Goal: Book appointment/travel/reservation

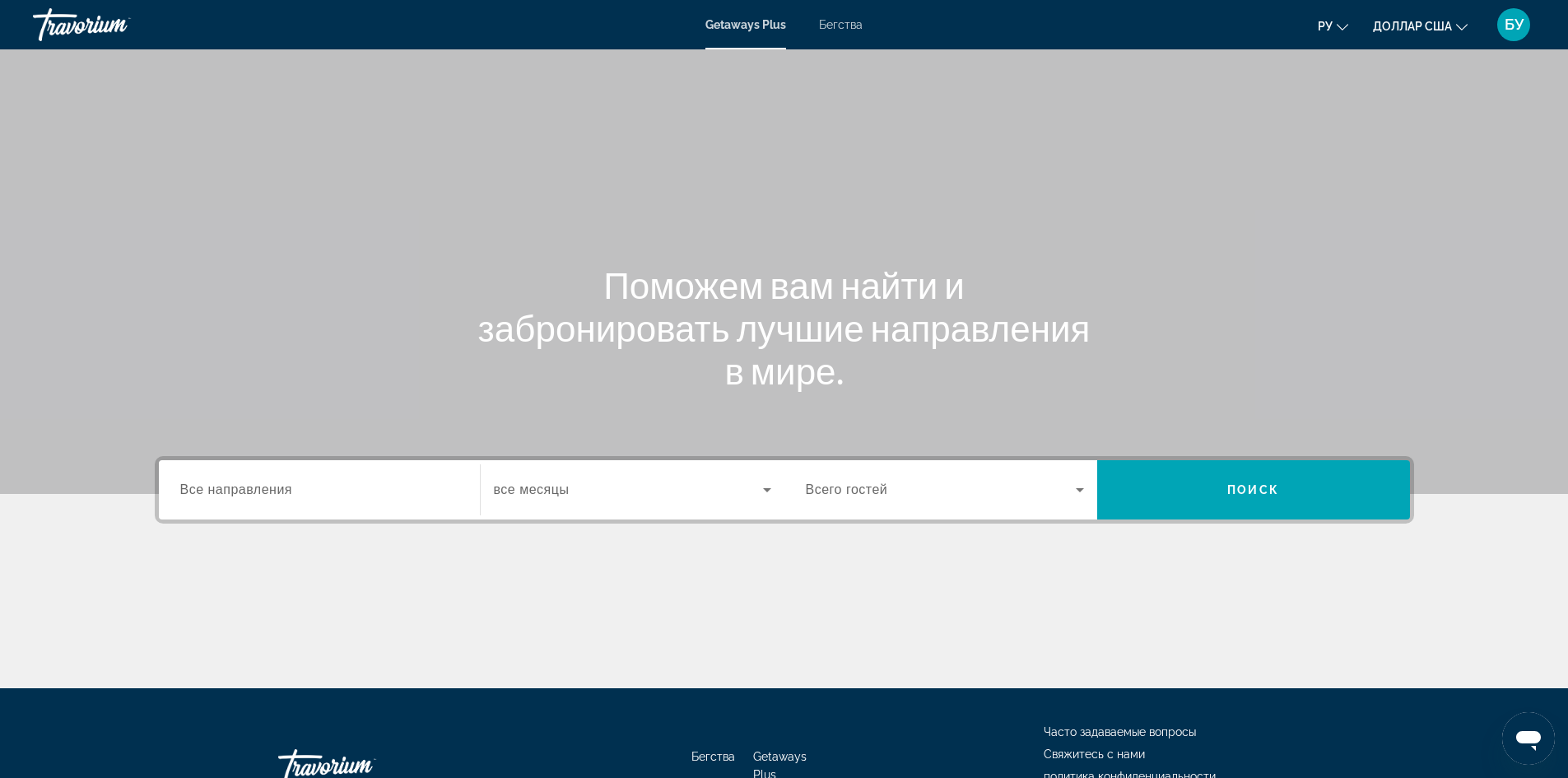
click at [261, 490] on span "Все направления" at bounding box center [237, 489] width 112 height 14
click at [261, 490] on input "Destination Все направления" at bounding box center [320, 491] width 279 height 20
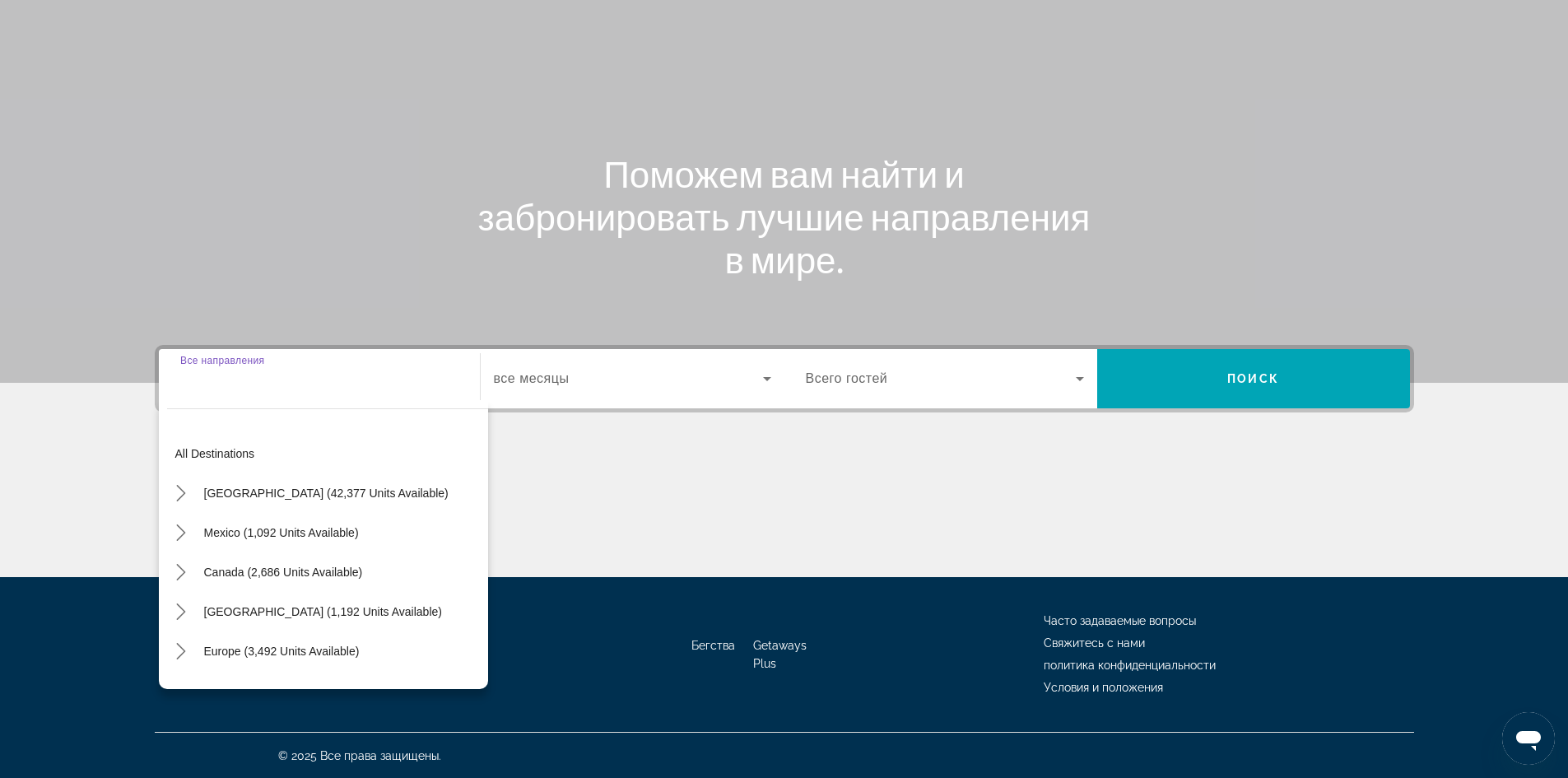
scroll to position [112, 0]
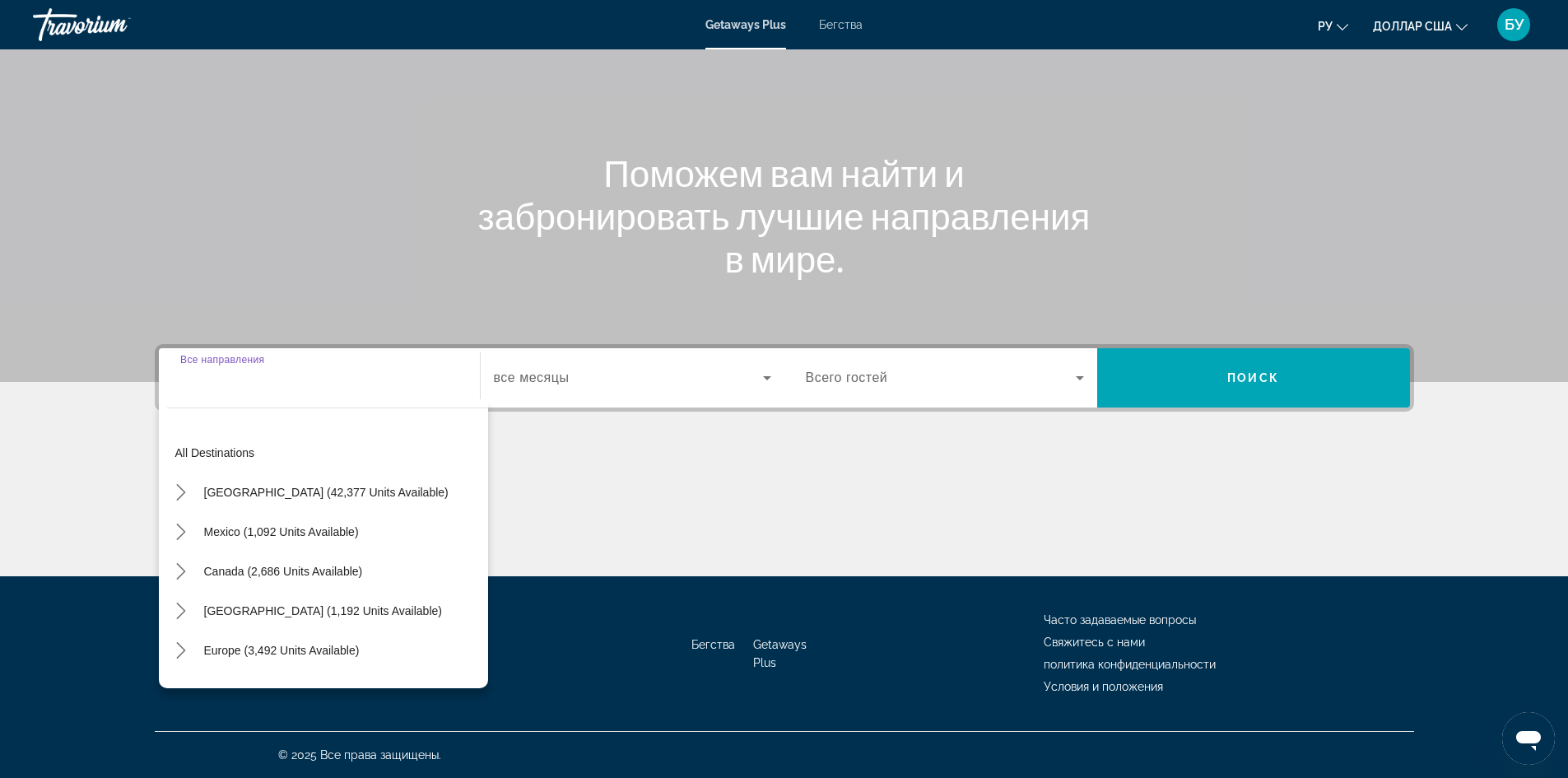
click at [561, 509] on div "Основное содержание" at bounding box center [784, 514] width 1259 height 123
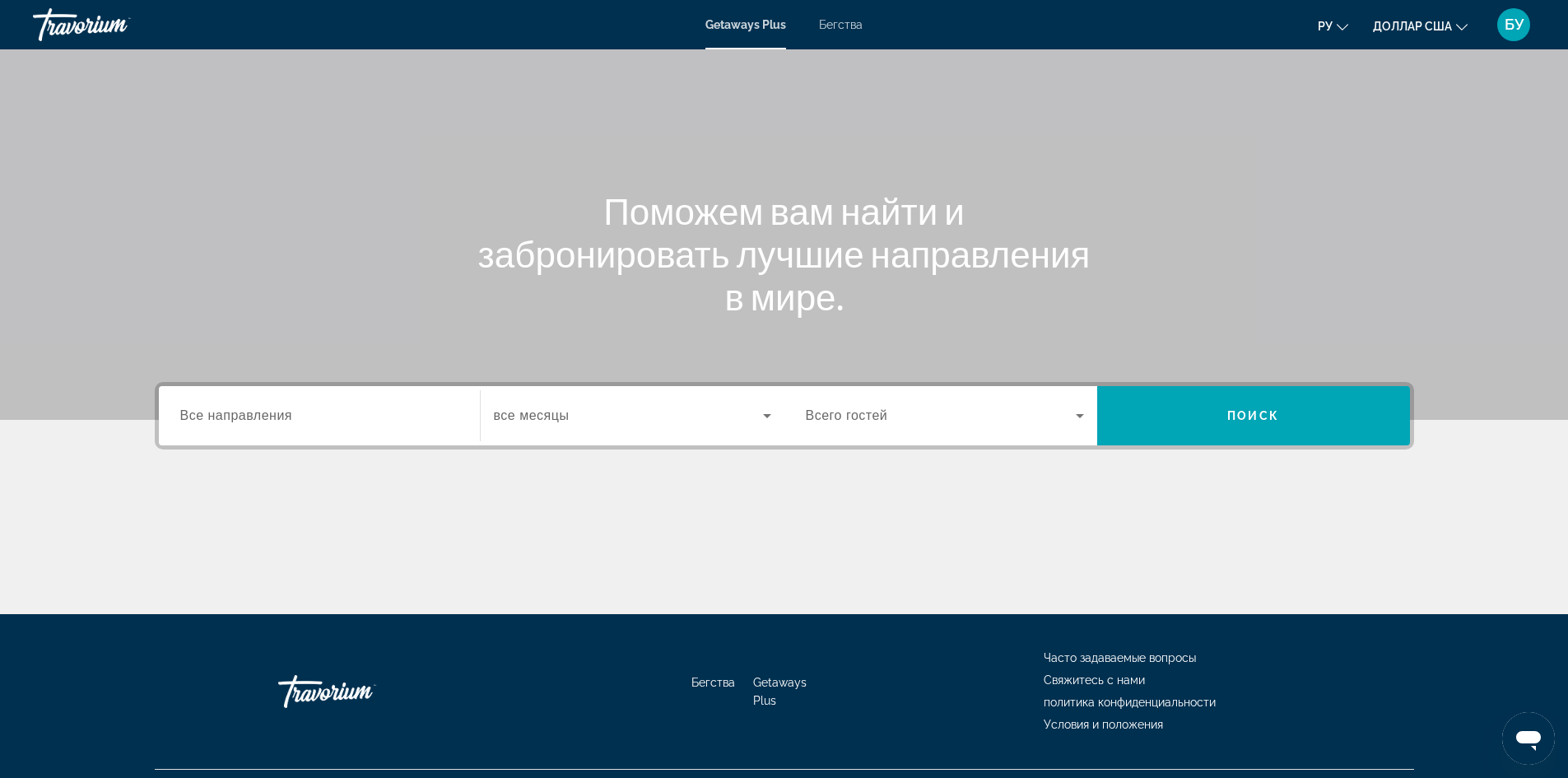
scroll to position [0, 0]
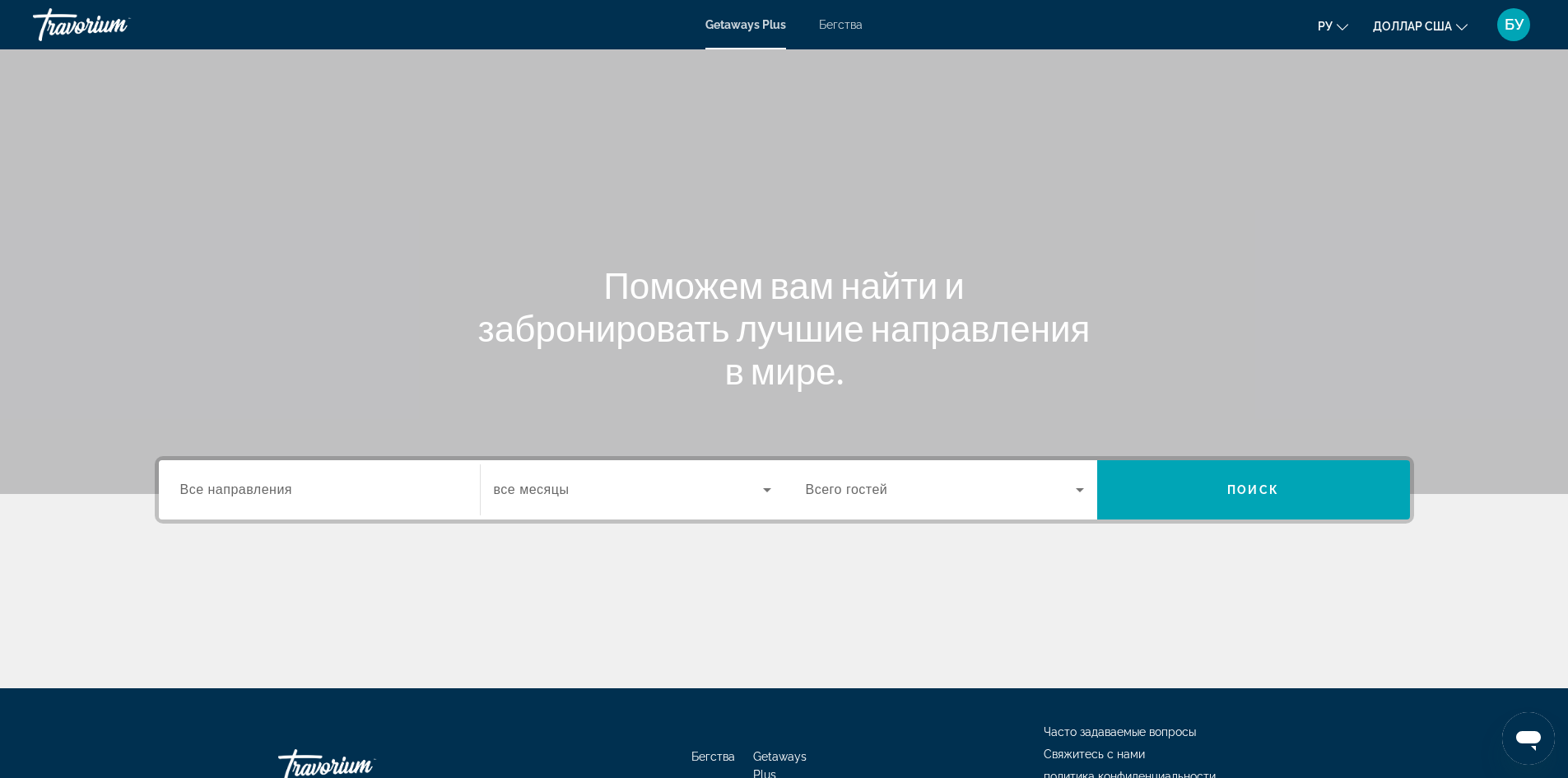
click at [840, 24] on font "Бегства" at bounding box center [841, 25] width 44 height 13
click at [289, 488] on span "Все направления" at bounding box center [237, 489] width 112 height 14
click at [289, 488] on input "Destination Все направления" at bounding box center [320, 491] width 279 height 20
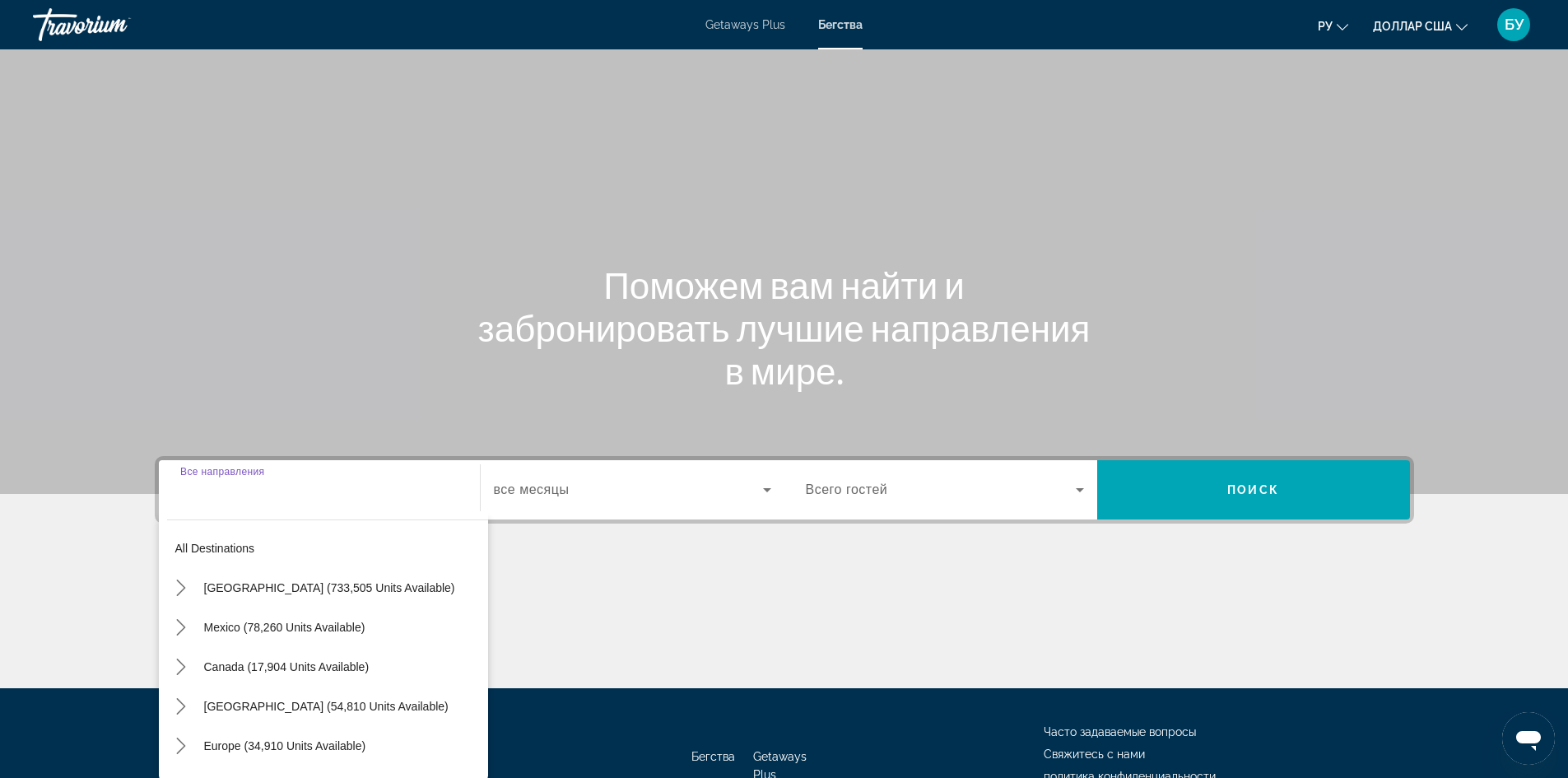
click at [616, 556] on div "Destination Все направления All destinations [GEOGRAPHIC_DATA] (733,505 units a…" at bounding box center [784, 572] width 1325 height 232
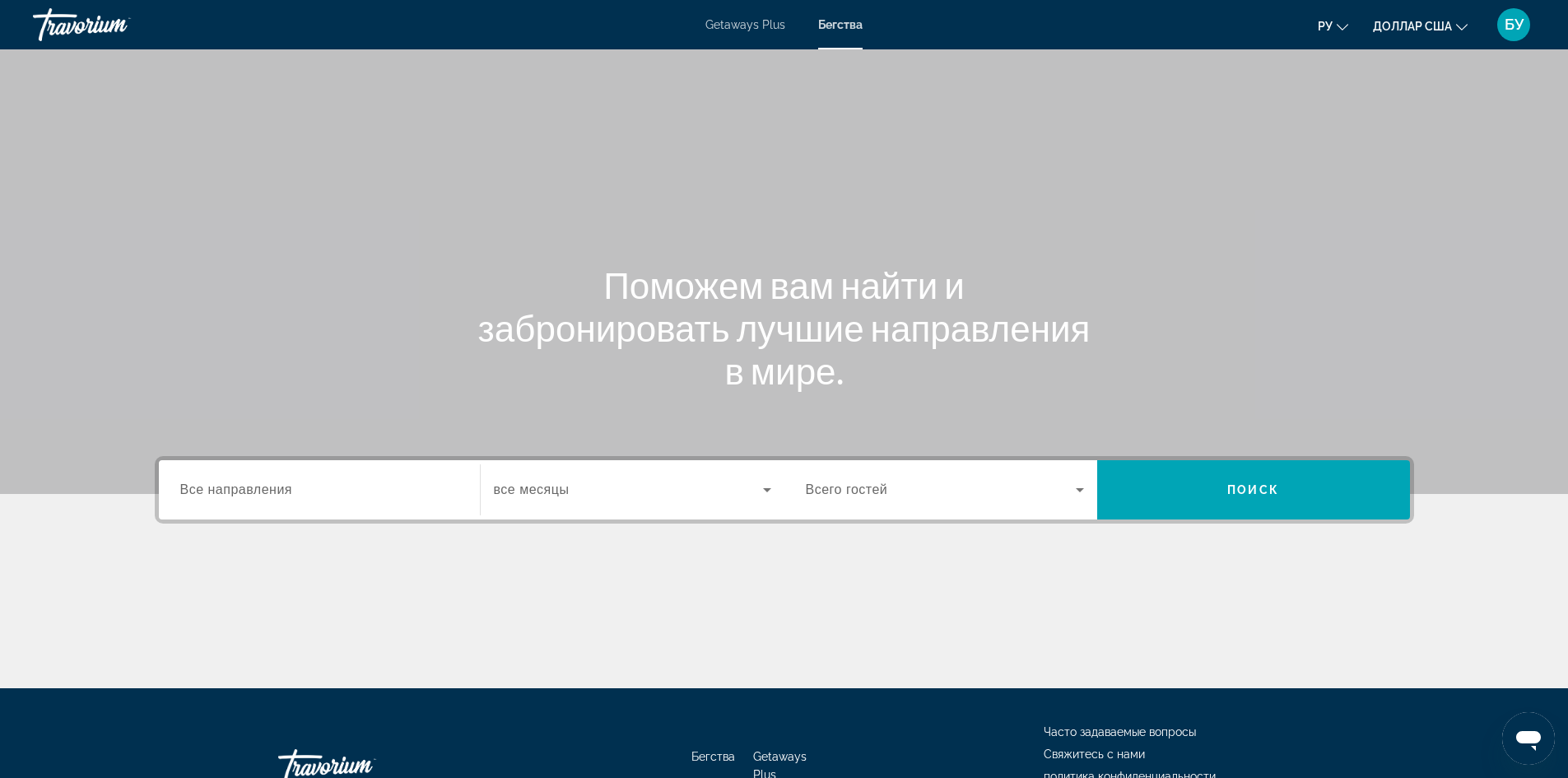
click at [914, 499] on div "Search widget" at bounding box center [945, 489] width 279 height 46
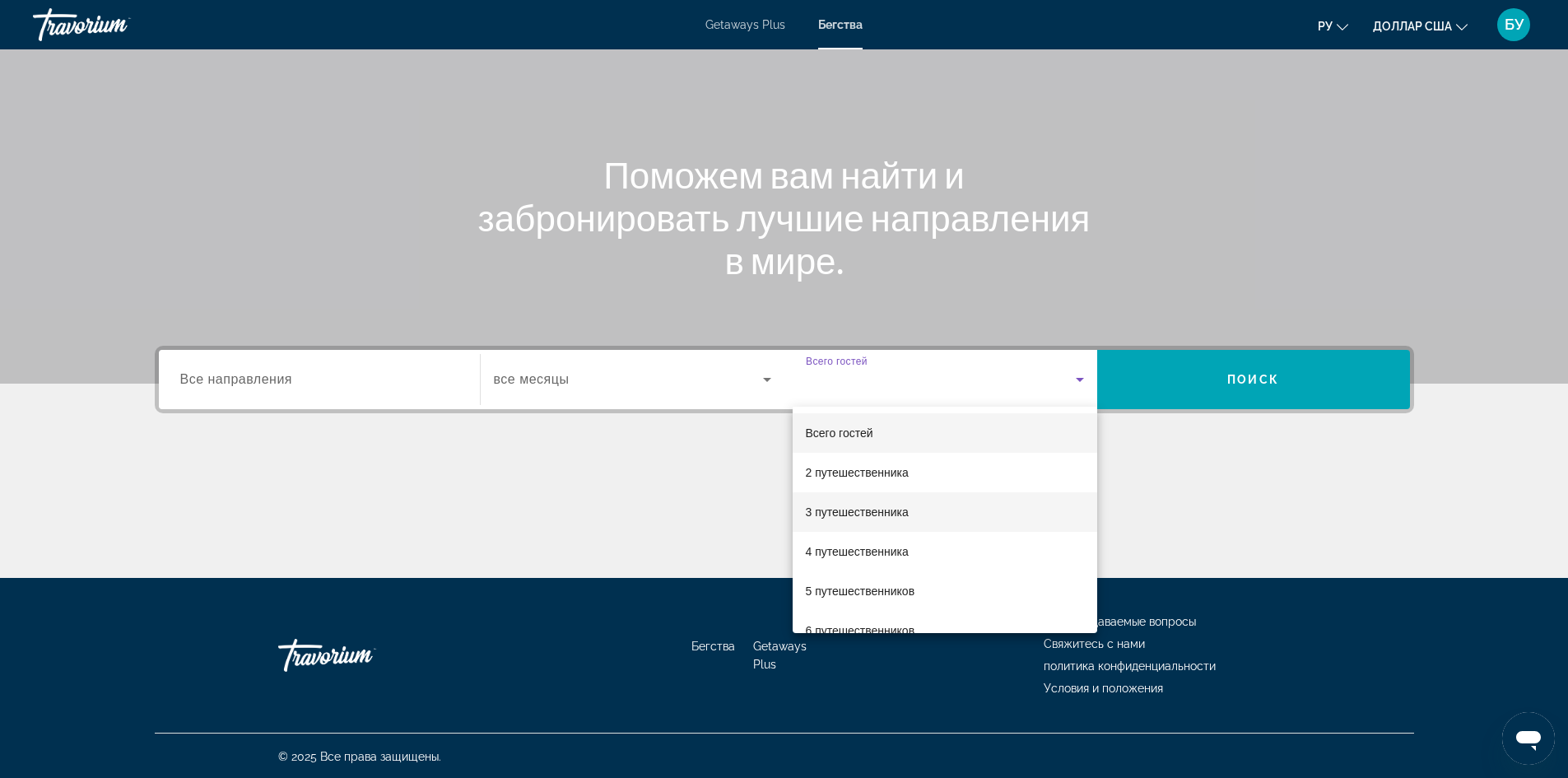
scroll to position [112, 0]
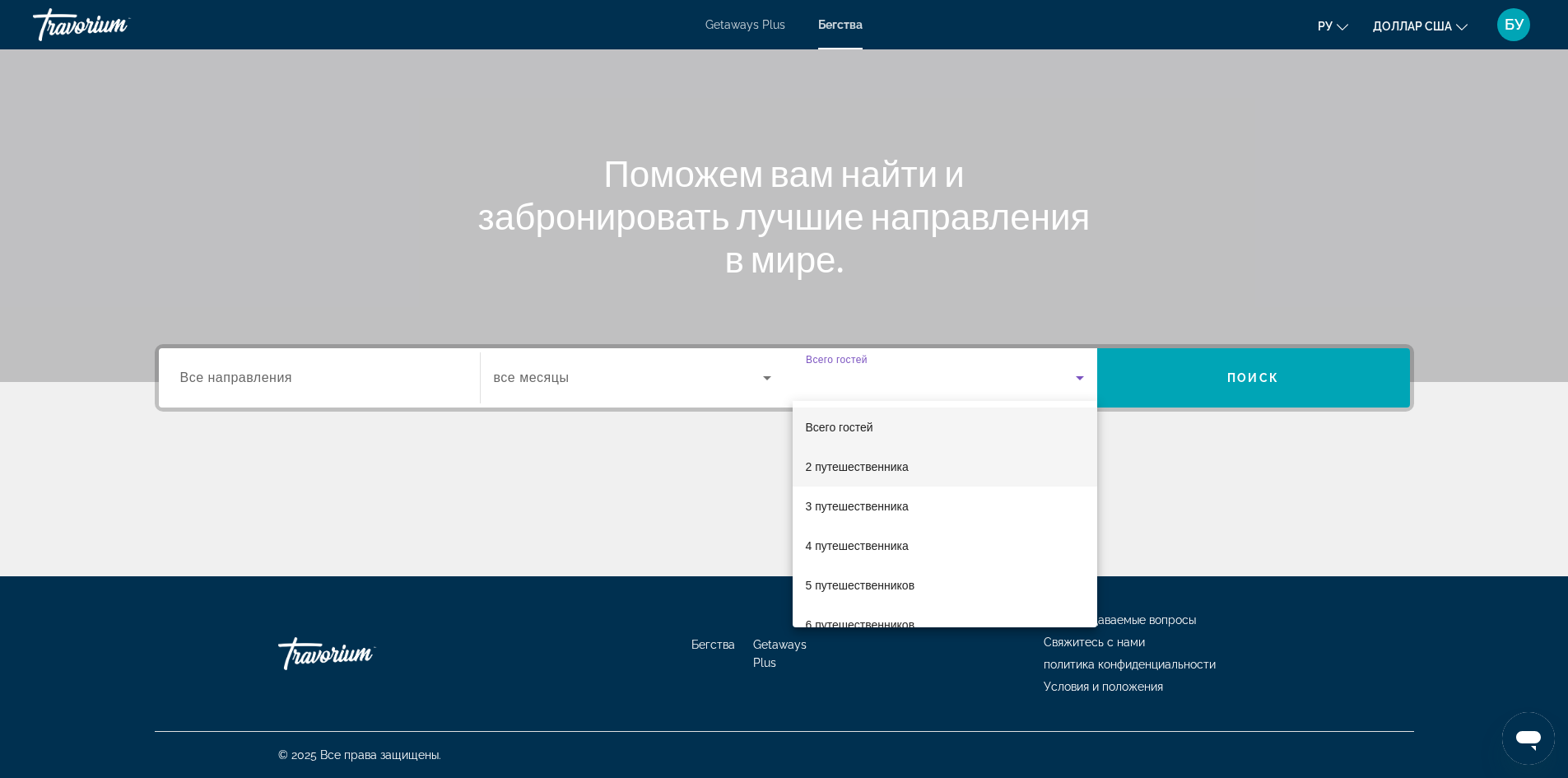
click at [846, 466] on font "2 путешественника" at bounding box center [857, 467] width 103 height 13
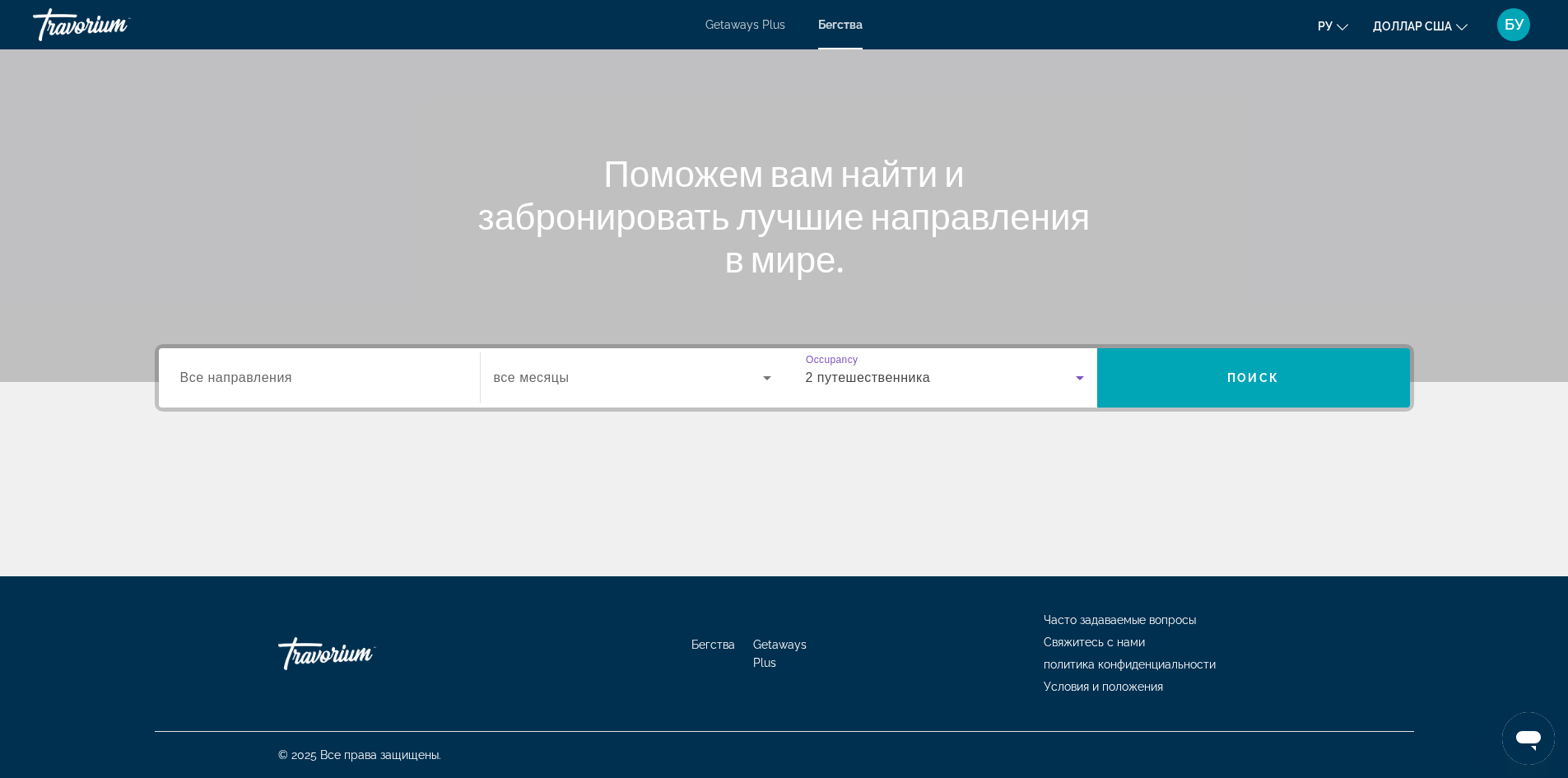
click at [395, 370] on input "Destination Все направления" at bounding box center [320, 379] width 279 height 20
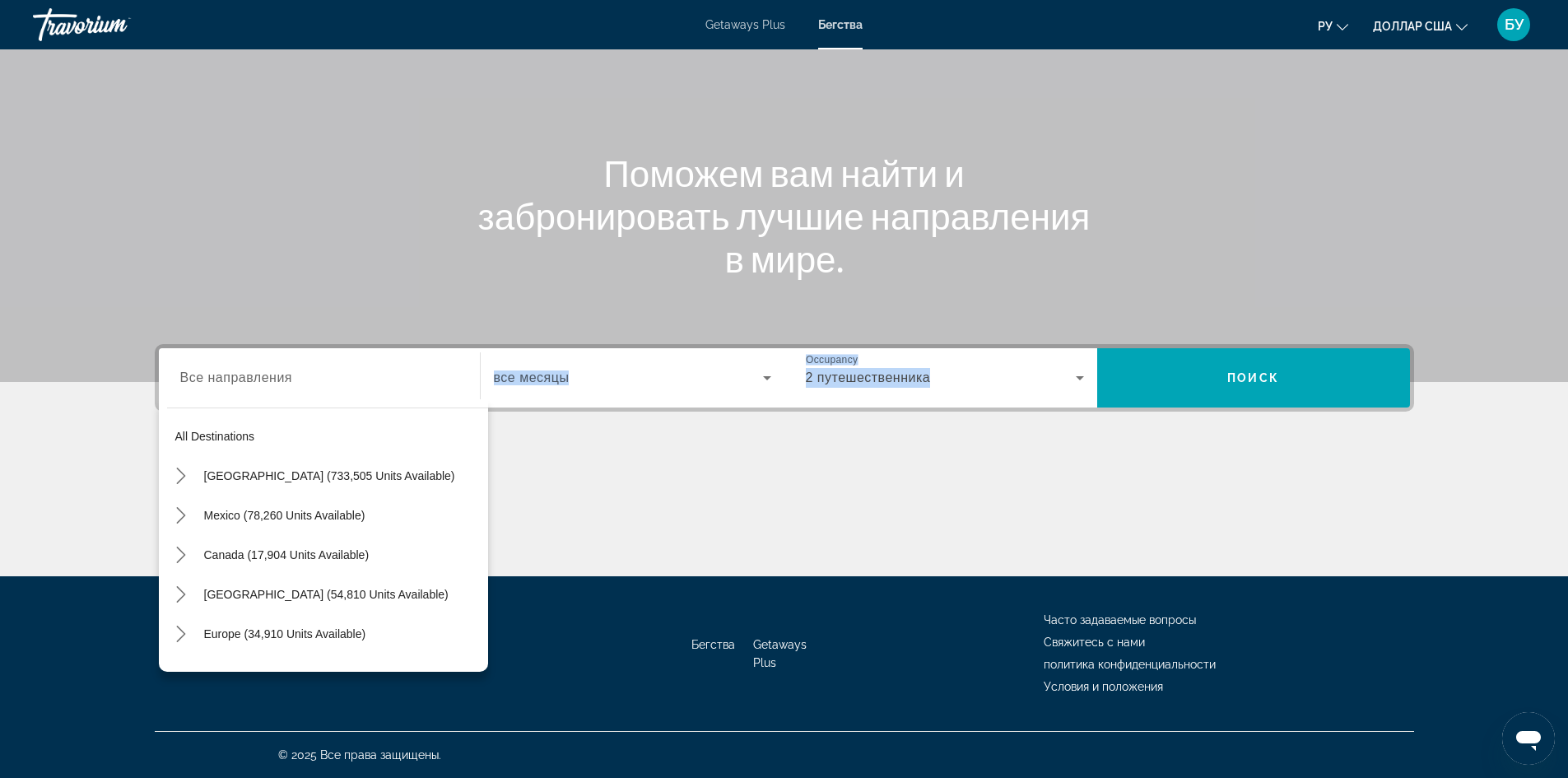
drag, startPoint x: 489, startPoint y: 477, endPoint x: 473, endPoint y: 509, distance: 35.8
click at [473, 509] on div "Destination Все направления All destinations [GEOGRAPHIC_DATA] (733,505 units a…" at bounding box center [784, 460] width 1325 height 232
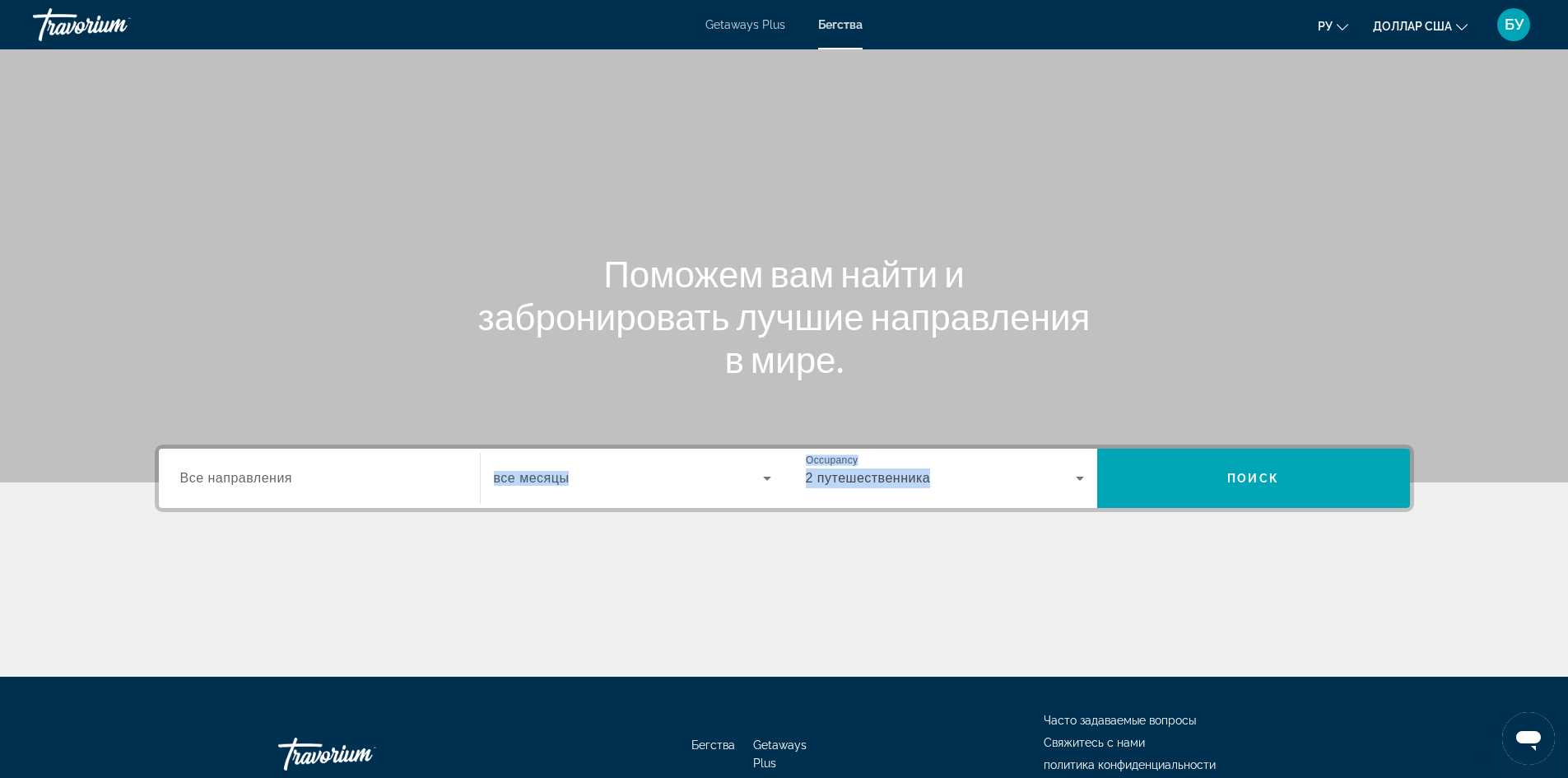
scroll to position [0, 0]
